Goal: Task Accomplishment & Management: Complete application form

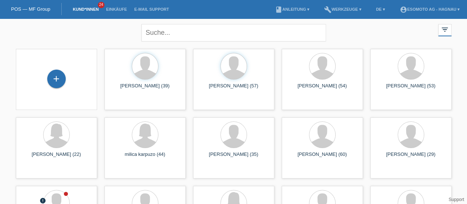
click at [56, 74] on div "+" at bounding box center [57, 78] width 18 height 13
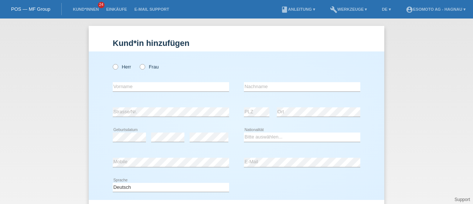
click at [108, 65] on div "Herr Frau error Vorname error" at bounding box center [237, 125] width 296 height 148
click at [112, 63] on icon at bounding box center [112, 63] width 0 height 0
click at [113, 67] on input "Herr" at bounding box center [115, 66] width 5 height 5
radio input "true"
click at [200, 88] on input "text" at bounding box center [171, 86] width 116 height 9
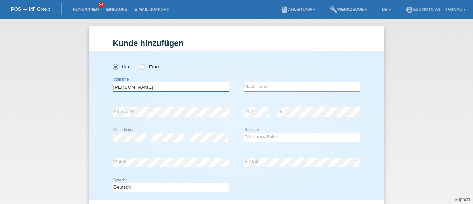
type input "Kevin"
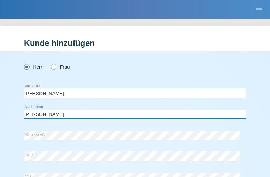
type input "Bissegger"
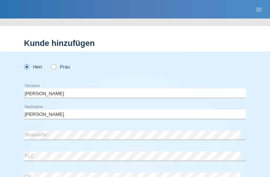
click at [174, 23] on div "Kund*in hinzufügen Kunde hinzufügen Kundin hinzufügen Herr Frau Kevin error Vor…" at bounding box center [135, 97] width 270 height 158
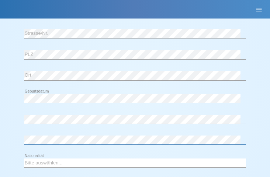
scroll to position [130, 0]
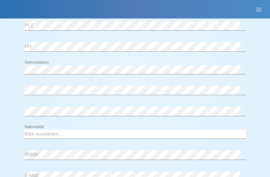
click at [33, 138] on icon at bounding box center [135, 138] width 222 height 0
click at [35, 133] on select "Bitte auswählen... Schweiz Deutschland Liechtenstein Österreich ------------ Af…" at bounding box center [135, 133] width 222 height 9
select select "CH"
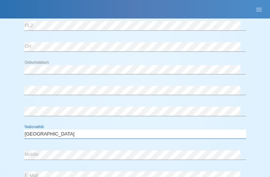
click at [24, 129] on select "Bitte auswählen... Schweiz Deutschland Liechtenstein Österreich ------------ Af…" at bounding box center [135, 133] width 222 height 9
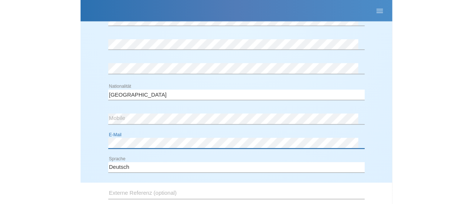
scroll to position [269, 0]
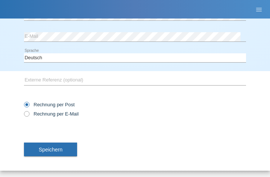
click at [64, 147] on button "Speichern" at bounding box center [50, 149] width 53 height 14
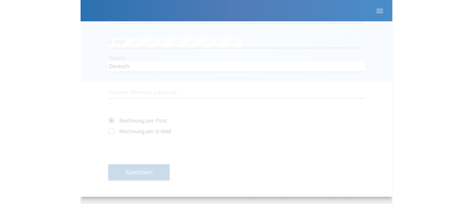
scroll to position [80, 0]
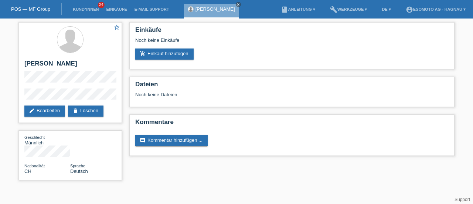
click at [150, 51] on link "add_shopping_cart Einkauf hinzufügen" at bounding box center [164, 53] width 58 height 11
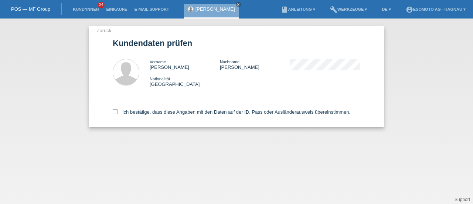
click at [115, 110] on icon at bounding box center [115, 111] width 5 height 5
click at [115, 110] on input "Ich bestätige, dass diese Angaben mit den Daten auf der ID, Pass oder Ausländer…" at bounding box center [115, 111] width 5 height 5
checkbox input "true"
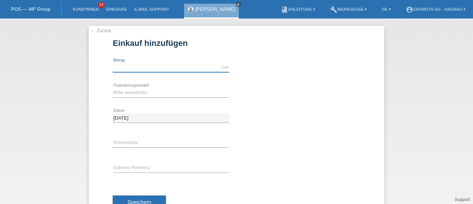
click at [191, 68] on input "text" at bounding box center [171, 67] width 116 height 9
type input "7600.00"
click at [154, 90] on select "Bitte auswählen Fixe Raten Kauf auf Rechnung mit Teilzahlungsoption" at bounding box center [171, 92] width 116 height 9
select select "69"
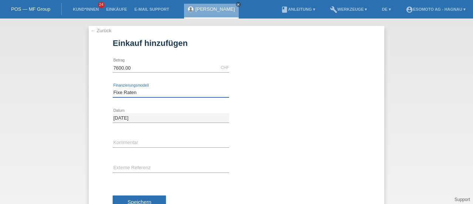
click at [113, 88] on select "Bitte auswählen Fixe Raten Kauf auf Rechnung mit Teilzahlungsoption" at bounding box center [171, 92] width 116 height 9
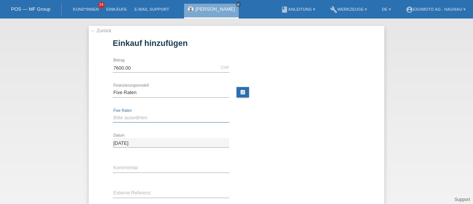
click at [134, 119] on select "Bitte auswählen 12 Raten 24 Raten 36 Raten 48 Raten" at bounding box center [171, 117] width 116 height 9
select select "140"
click at [113, 113] on select "Bitte auswählen 12 Raten 24 Raten 36 Raten 48 Raten" at bounding box center [171, 117] width 116 height 9
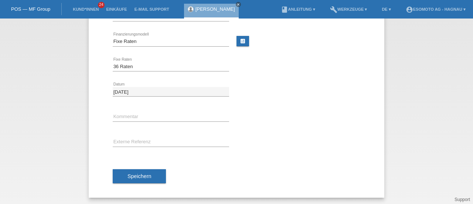
click at [133, 175] on span "Speichern" at bounding box center [139, 176] width 24 height 6
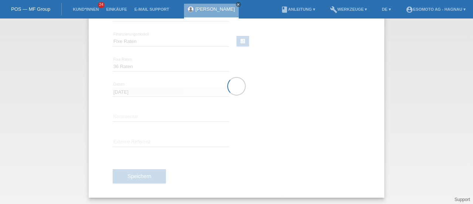
scroll to position [0, 0]
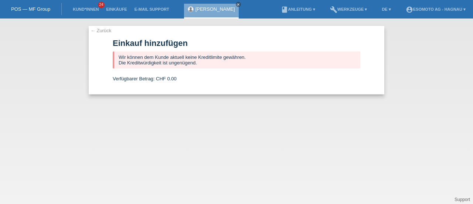
click at [104, 30] on link "← Zurück" at bounding box center [101, 31] width 21 height 6
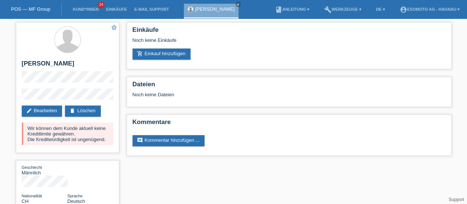
click at [85, 110] on link "delete Löschen" at bounding box center [82, 110] width 35 height 11
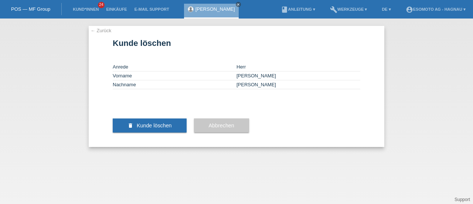
click at [156, 132] on button "delete Kunde löschen" at bounding box center [150, 125] width 74 height 14
